Goal: Navigation & Orientation: Go to known website

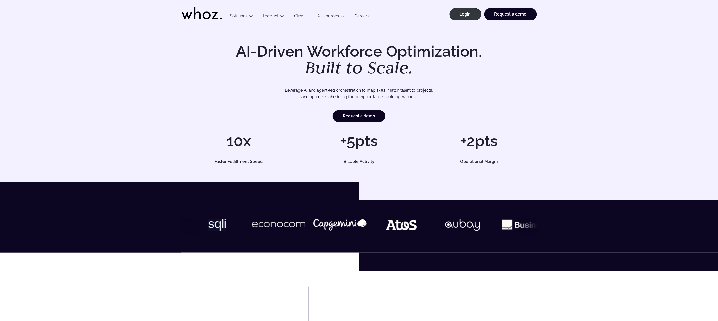
click at [451, 22] on li "Login" at bounding box center [464, 16] width 35 height 17
click at [472, 12] on link "Login" at bounding box center [466, 14] width 32 height 12
click at [466, 14] on link "Login" at bounding box center [466, 14] width 32 height 12
click at [459, 17] on link "Login" at bounding box center [466, 14] width 32 height 12
